Goal: Task Accomplishment & Management: Manage account settings

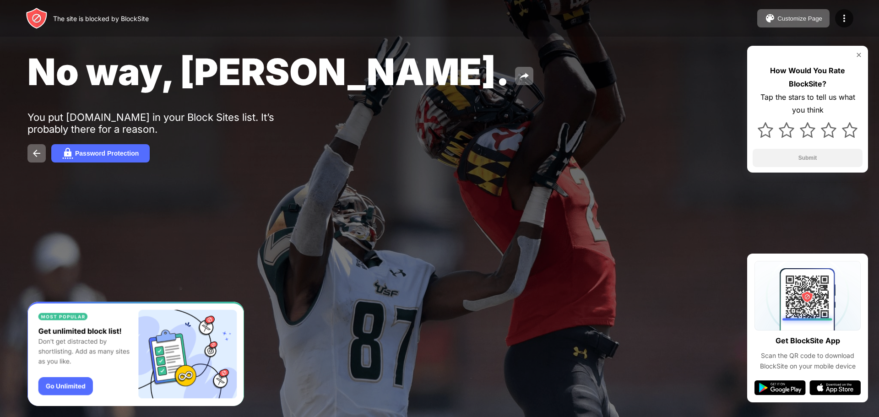
click at [861, 55] on img at bounding box center [858, 54] width 7 height 7
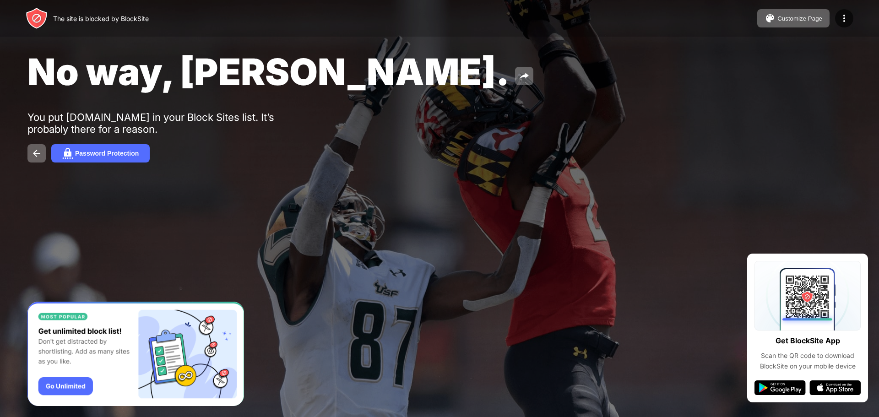
drag, startPoint x: 199, startPoint y: 76, endPoint x: 240, endPoint y: 76, distance: 41.2
click at [240, 76] on span "No way, [PERSON_NAME]." at bounding box center [268, 71] width 482 height 44
click at [36, 157] on img at bounding box center [36, 153] width 11 height 11
click at [40, 152] on img at bounding box center [36, 153] width 11 height 11
click at [38, 155] on img at bounding box center [36, 153] width 11 height 11
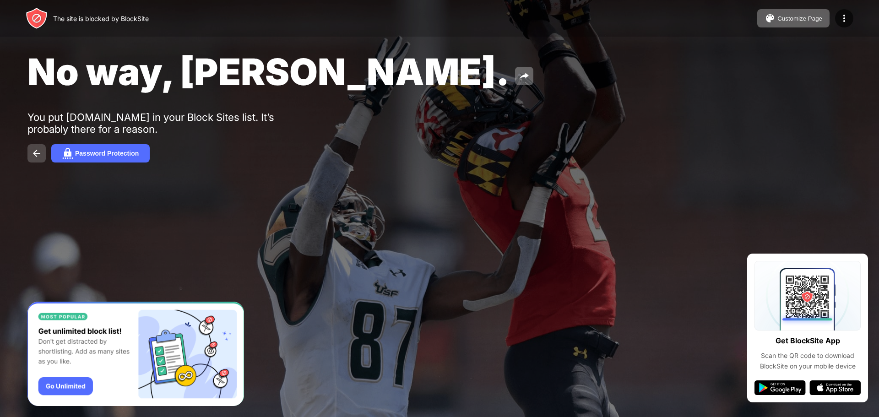
click at [34, 153] on img at bounding box center [36, 153] width 11 height 11
click at [845, 21] on img at bounding box center [844, 18] width 11 height 11
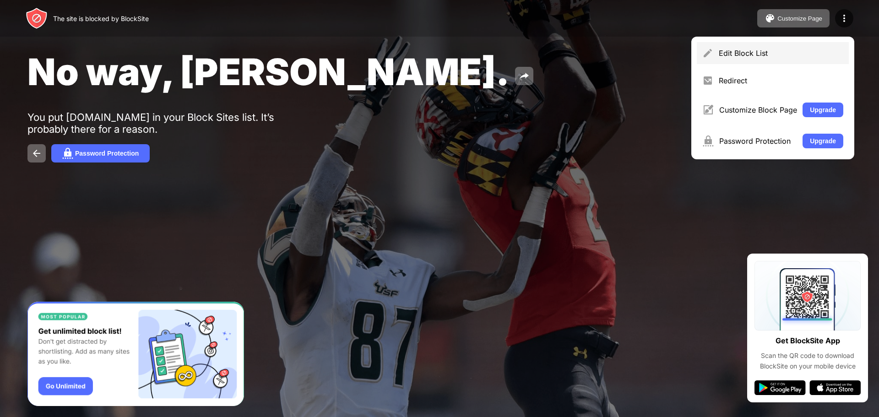
click at [744, 55] on div "Edit Block List" at bounding box center [781, 53] width 124 height 9
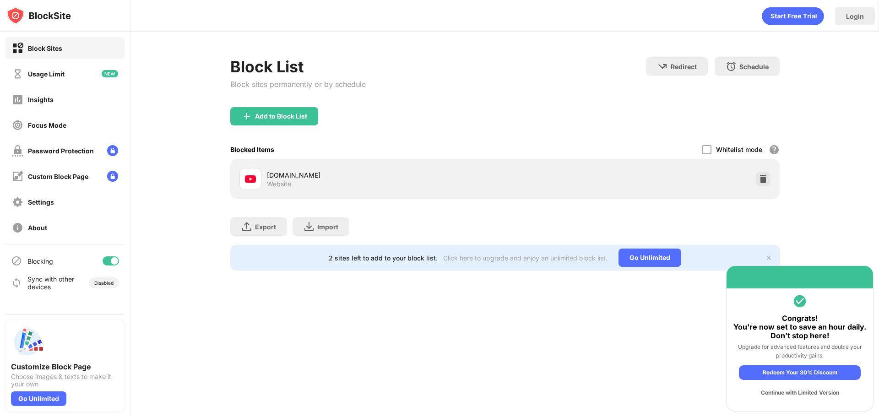
click at [303, 184] on div "[DOMAIN_NAME] Website" at bounding box center [386, 179] width 238 height 18
click at [709, 147] on div at bounding box center [706, 149] width 9 height 9
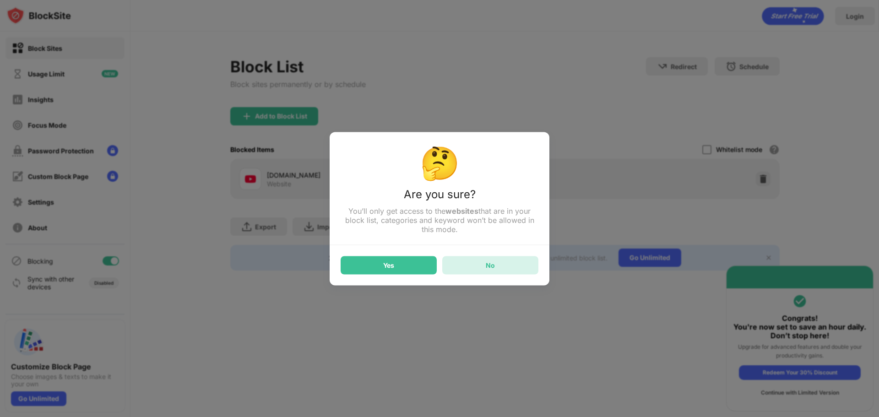
click at [506, 269] on div "No" at bounding box center [490, 265] width 96 height 18
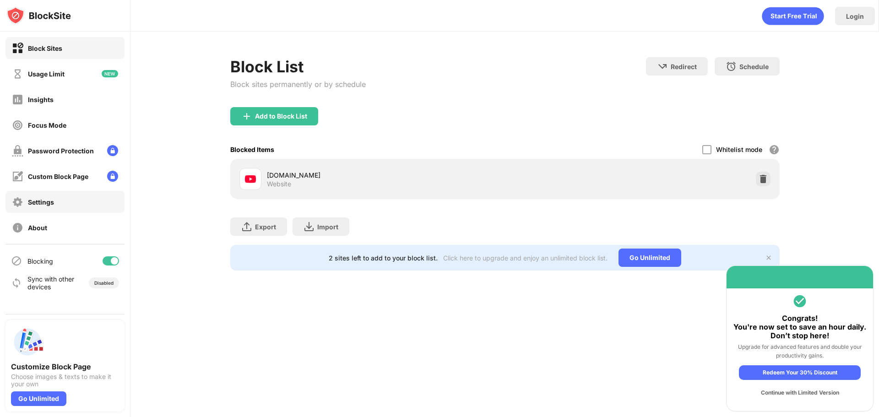
click at [75, 207] on div "Settings" at bounding box center [64, 202] width 119 height 22
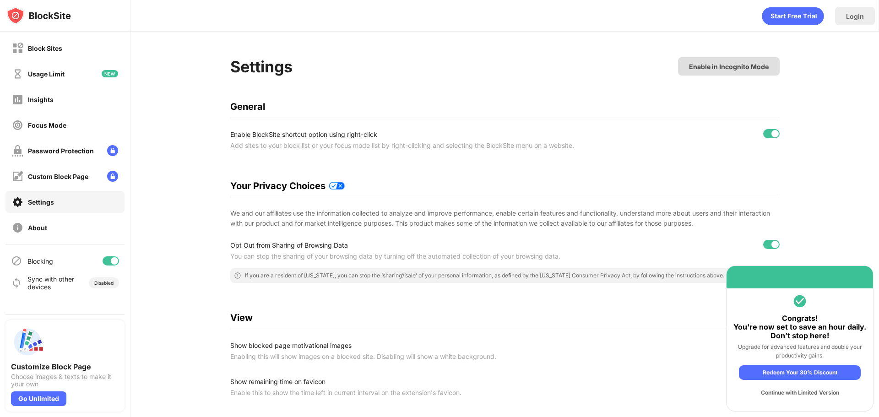
click at [693, 66] on div "Enable in Incognito Mode" at bounding box center [729, 67] width 80 height 8
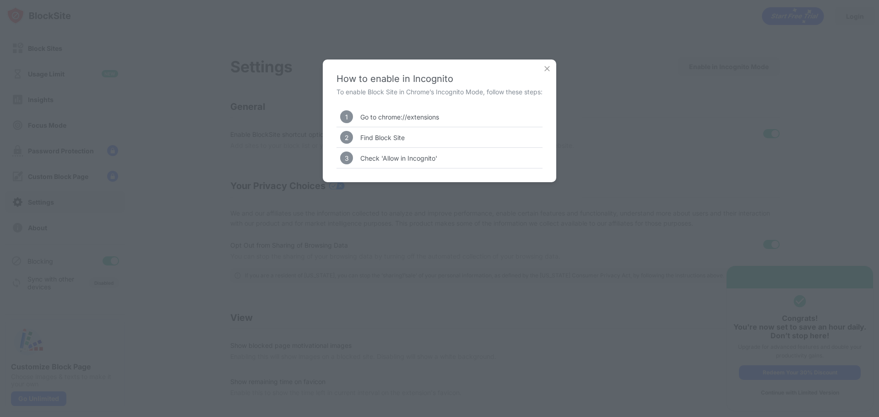
drag, startPoint x: 377, startPoint y: 118, endPoint x: 442, endPoint y: 113, distance: 65.2
click at [442, 113] on div "1 Go to chrome://extensions" at bounding box center [439, 117] width 206 height 20
